Goal: Information Seeking & Learning: Learn about a topic

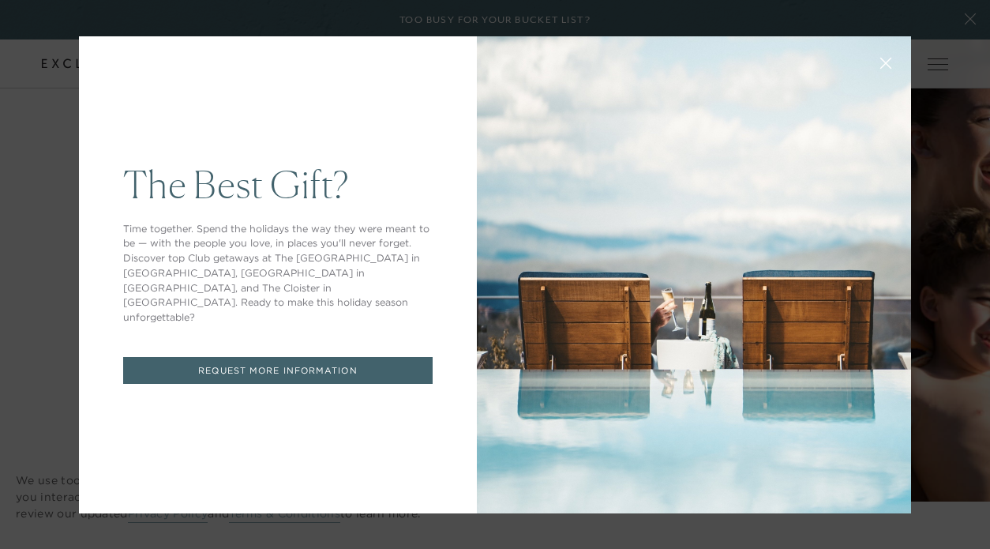
click at [880, 61] on icon at bounding box center [886, 63] width 12 height 12
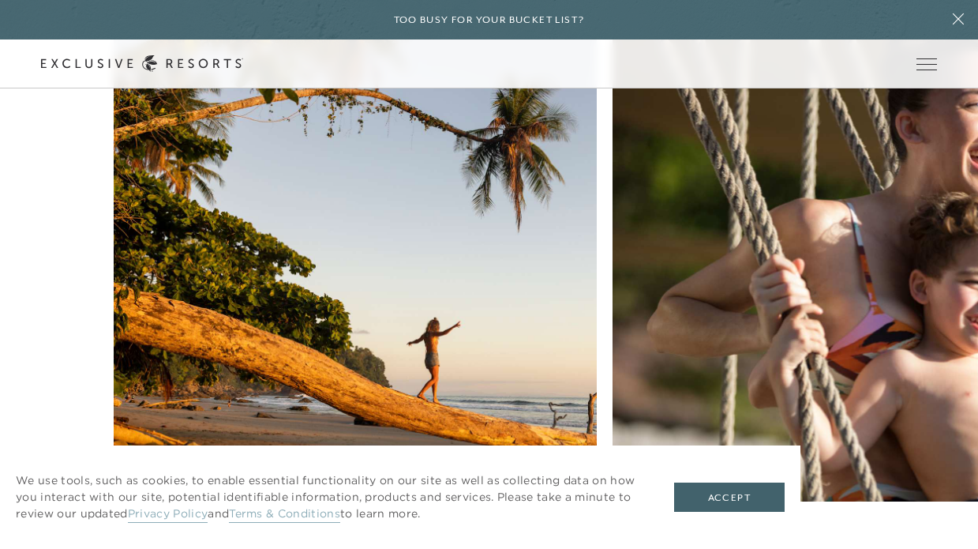
scroll to position [3520, 0]
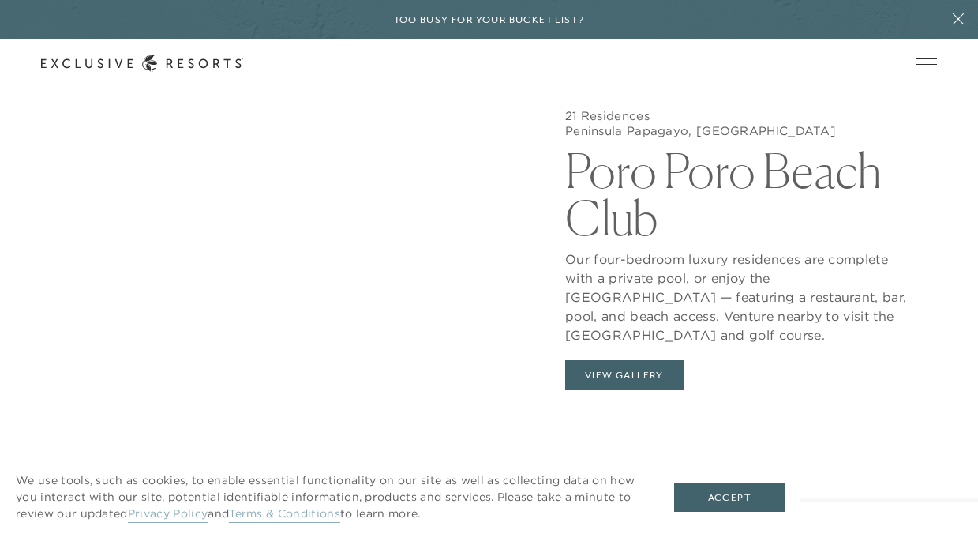
scroll to position [5364, 0]
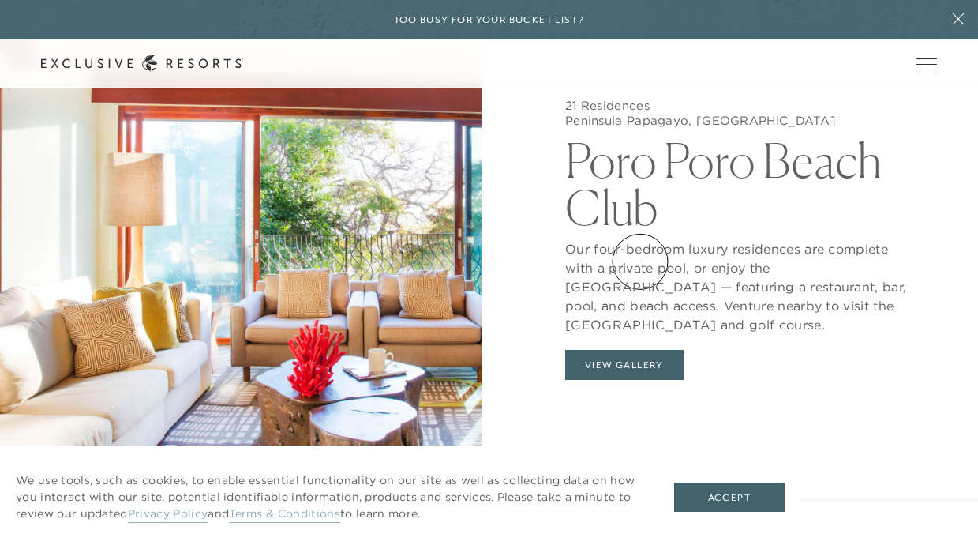
click at [640, 350] on button "View Gallery" at bounding box center [624, 365] width 118 height 30
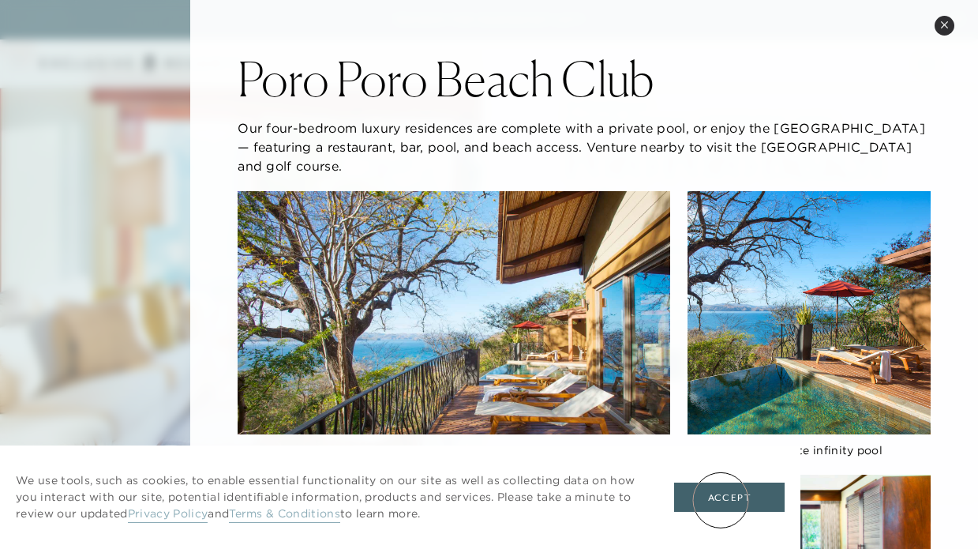
click at [721, 499] on button "Accept" at bounding box center [729, 497] width 110 height 30
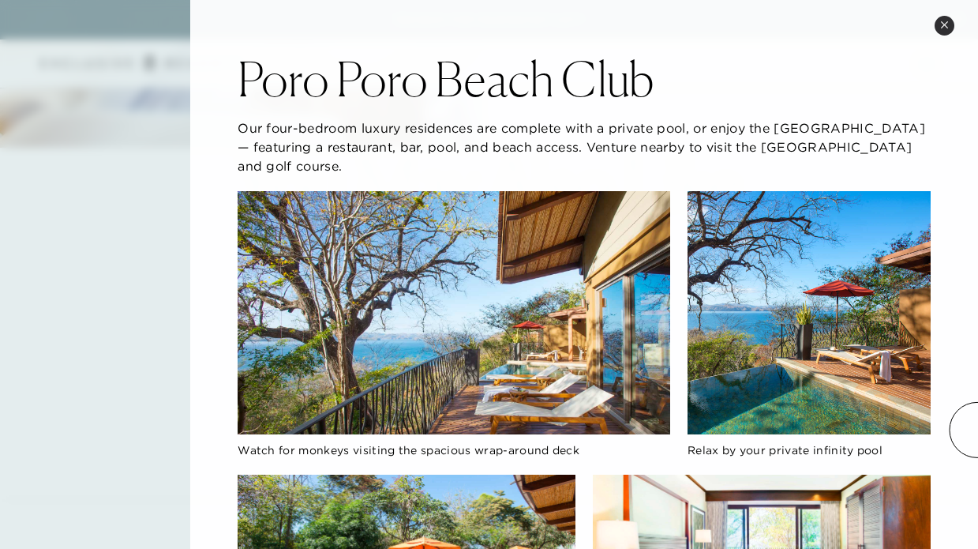
scroll to position [5321, 0]
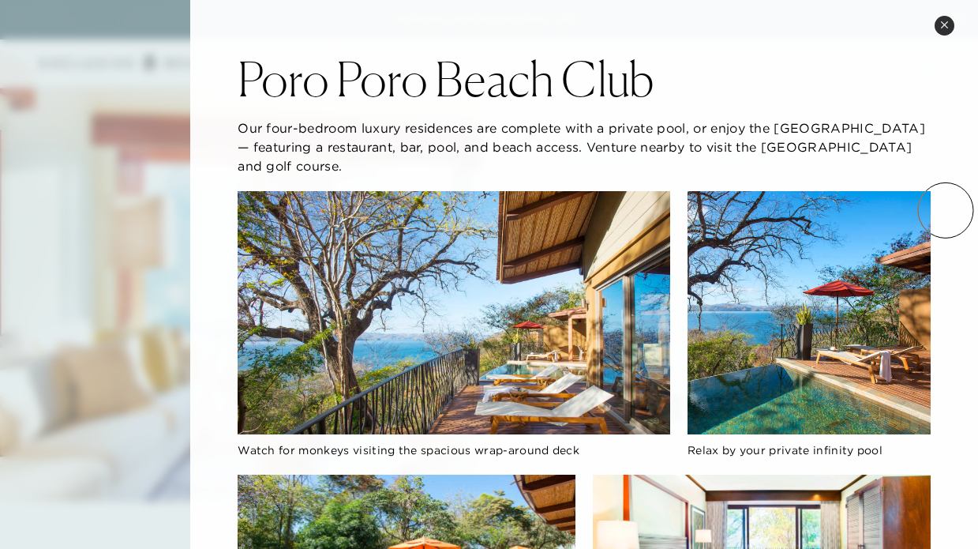
click at [946, 24] on icon at bounding box center [944, 25] width 9 height 9
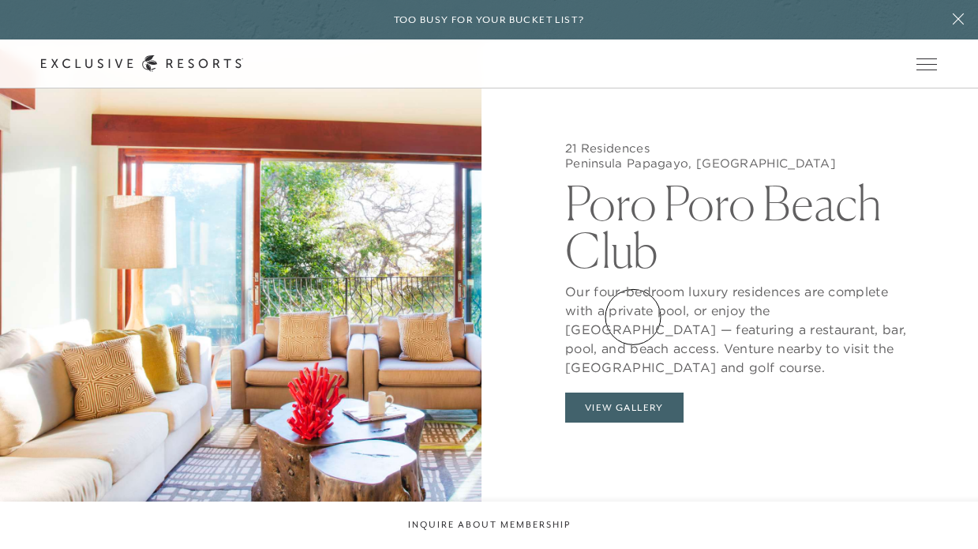
click at [633, 392] on button "View Gallery" at bounding box center [624, 407] width 118 height 30
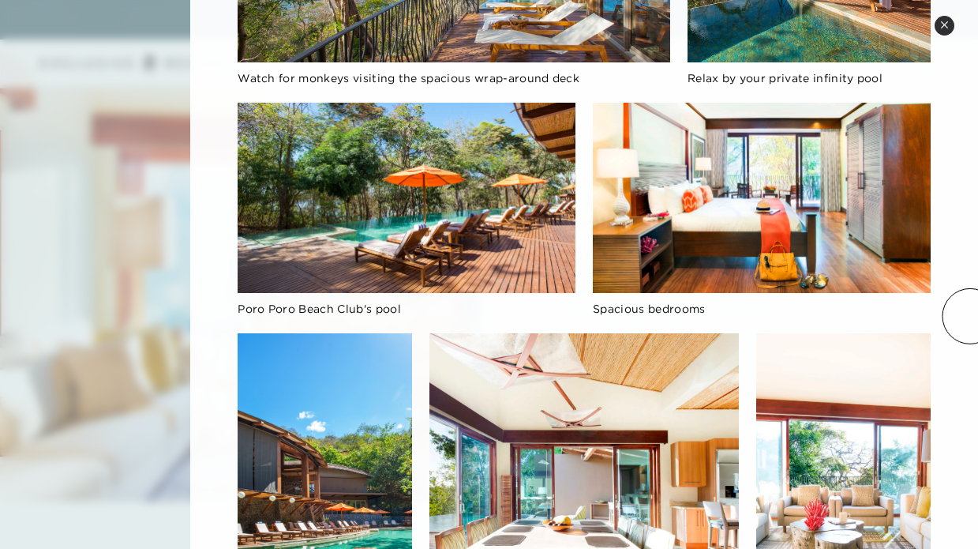
scroll to position [0, 0]
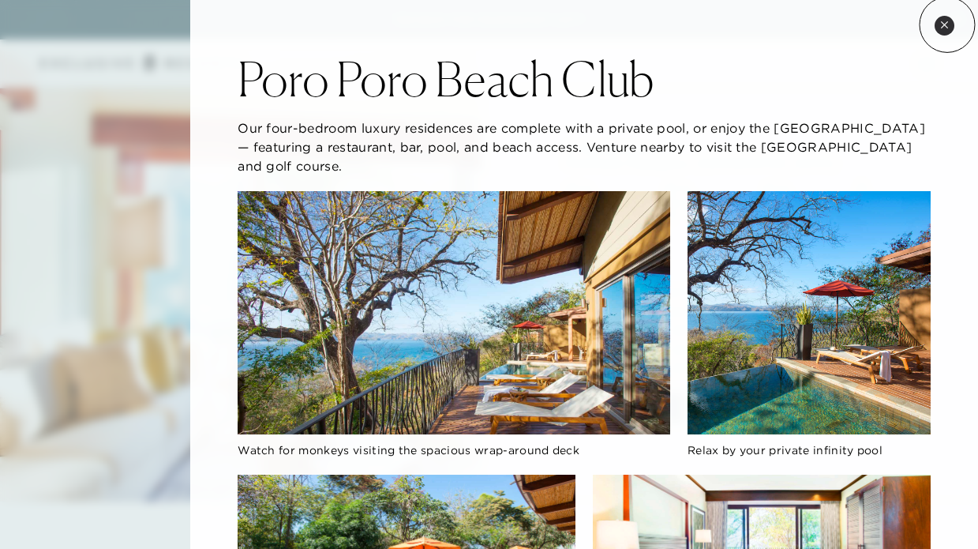
click at [946, 24] on icon at bounding box center [944, 24] width 6 height 6
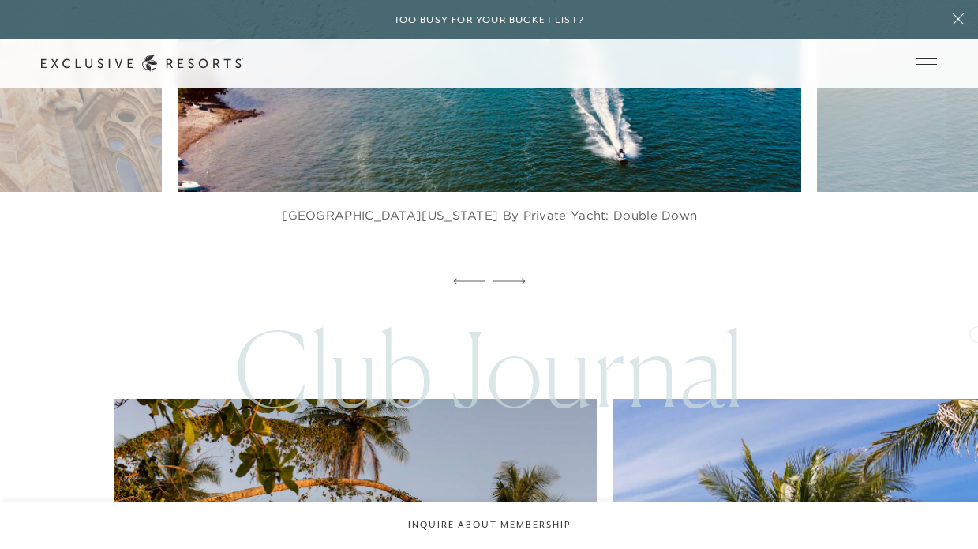
scroll to position [6314, 0]
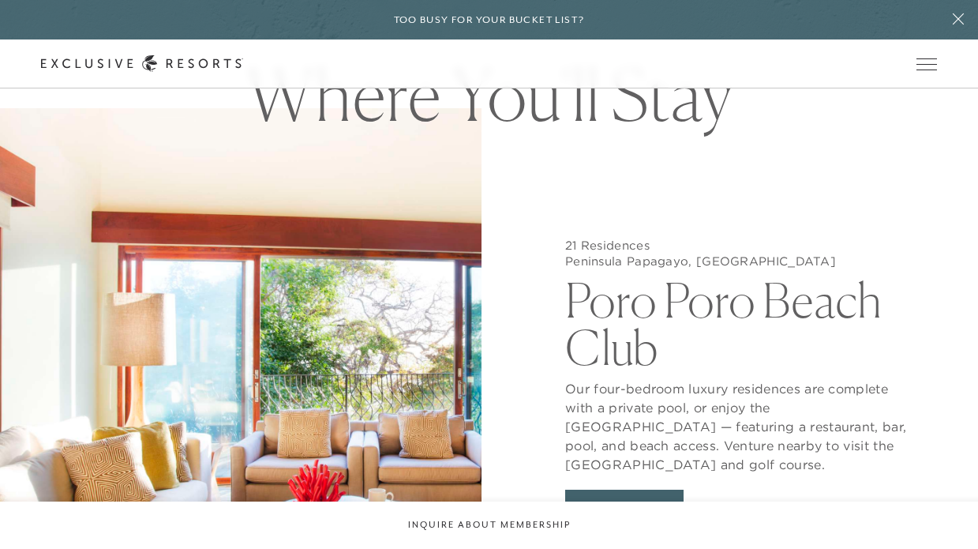
scroll to position [439, 0]
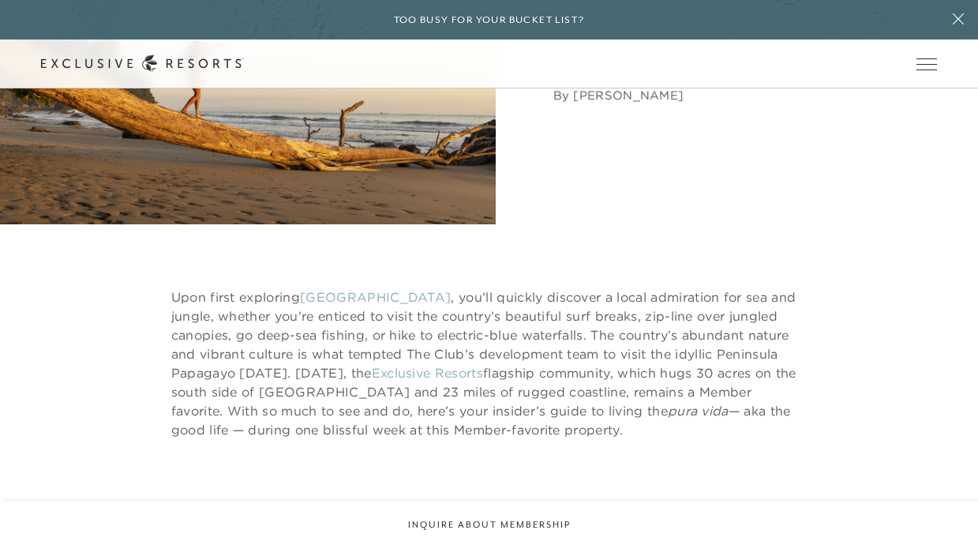
scroll to position [6314, 0]
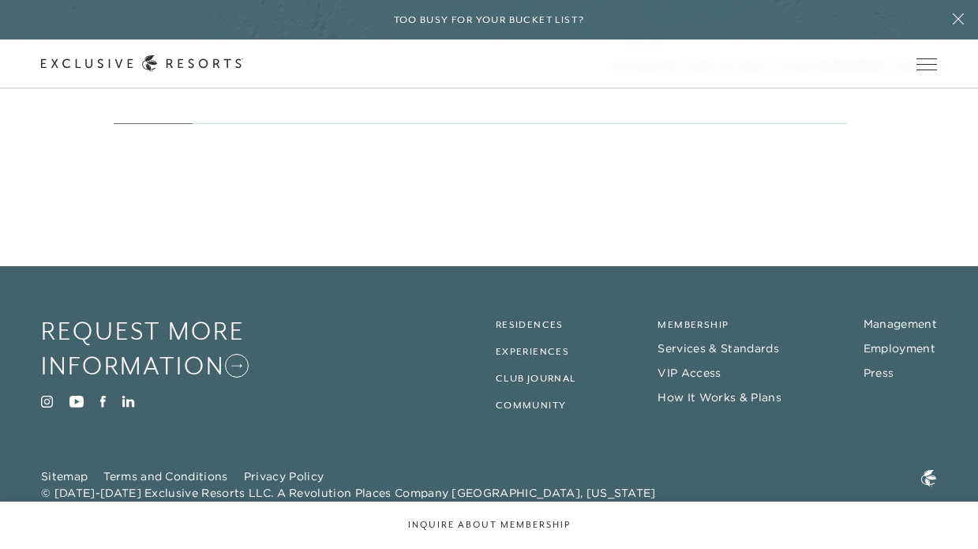
scroll to position [3520, 0]
